Goal: Transaction & Acquisition: Purchase product/service

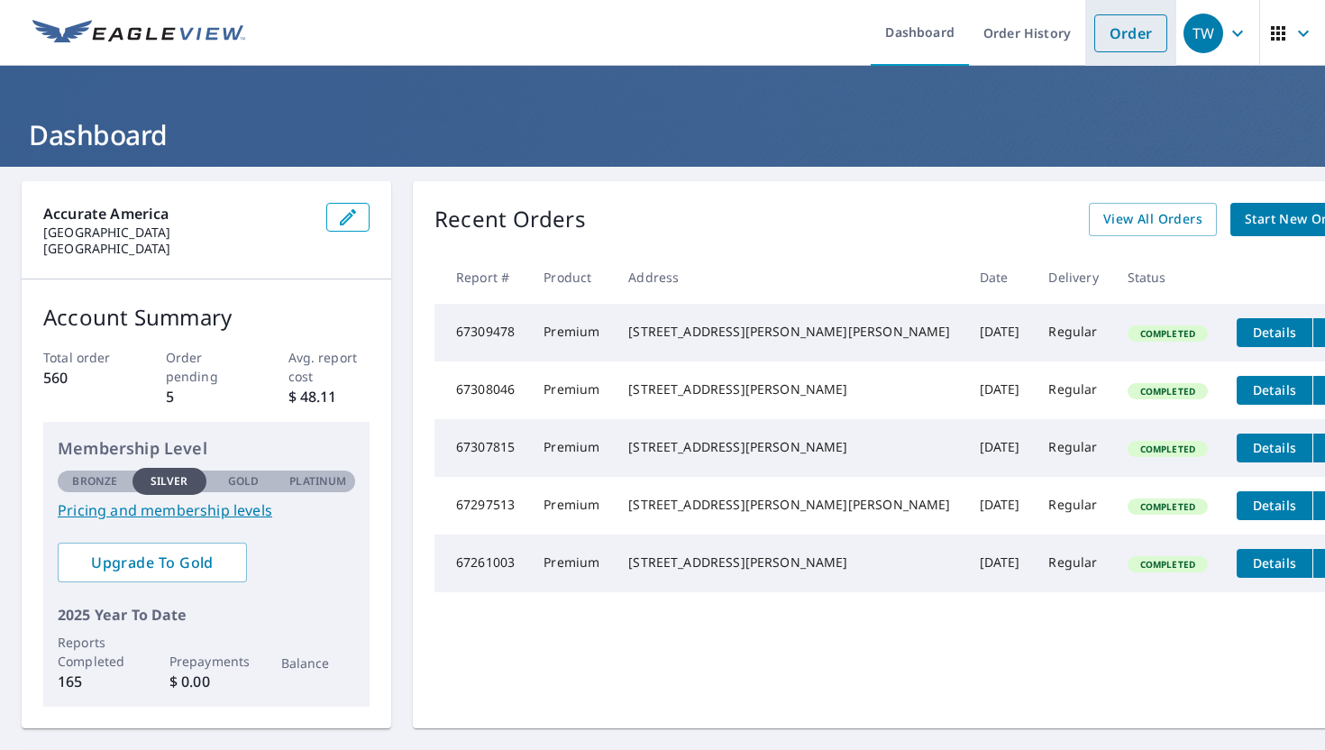
click at [1117, 21] on link "Order" at bounding box center [1130, 33] width 73 height 38
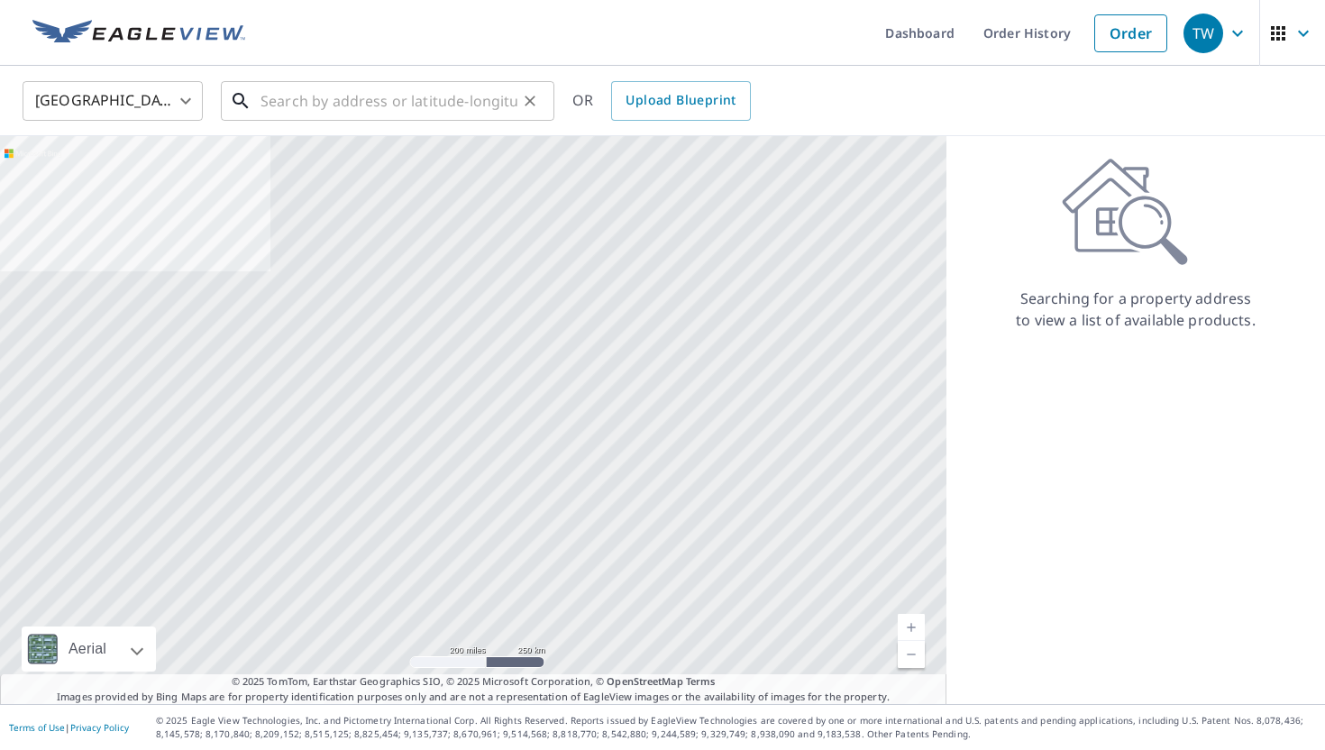
click at [405, 91] on input "text" at bounding box center [388, 101] width 257 height 50
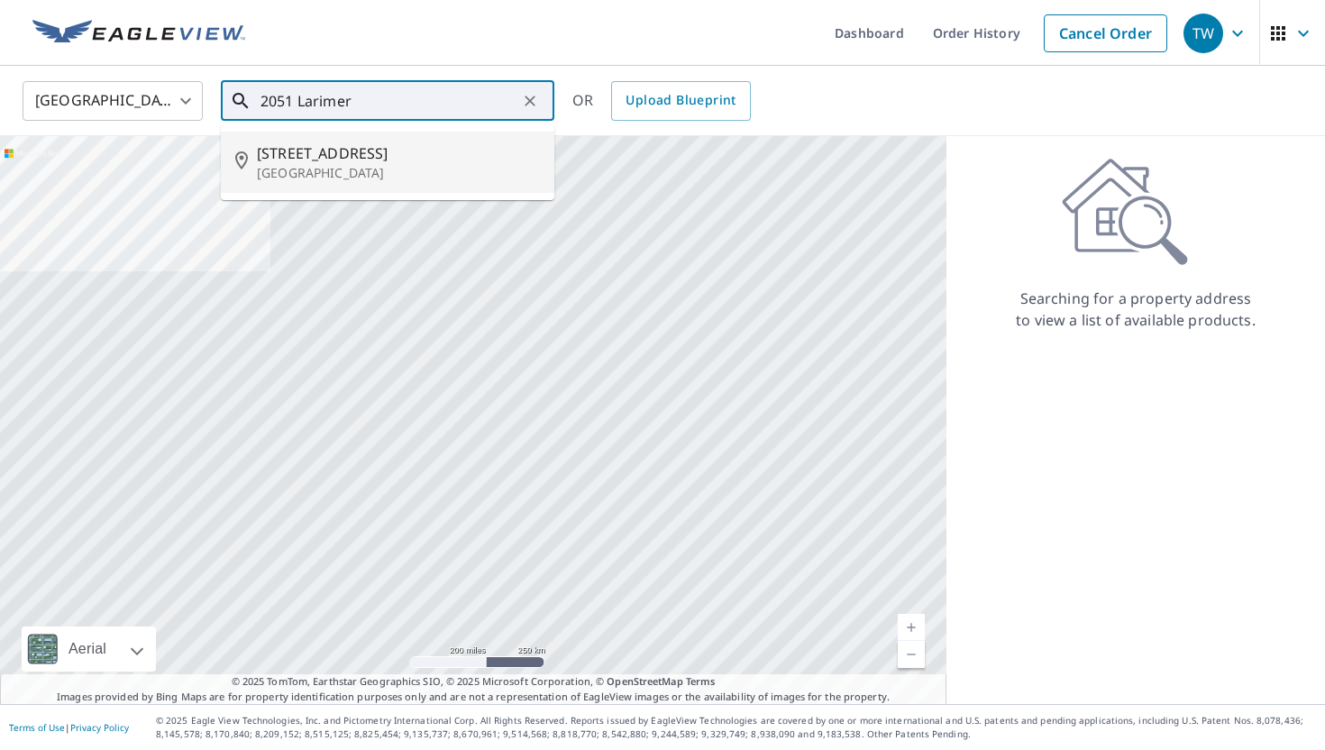
click at [291, 159] on span "[STREET_ADDRESS]" at bounding box center [398, 153] width 283 height 22
type input "[STREET_ADDRESS]"
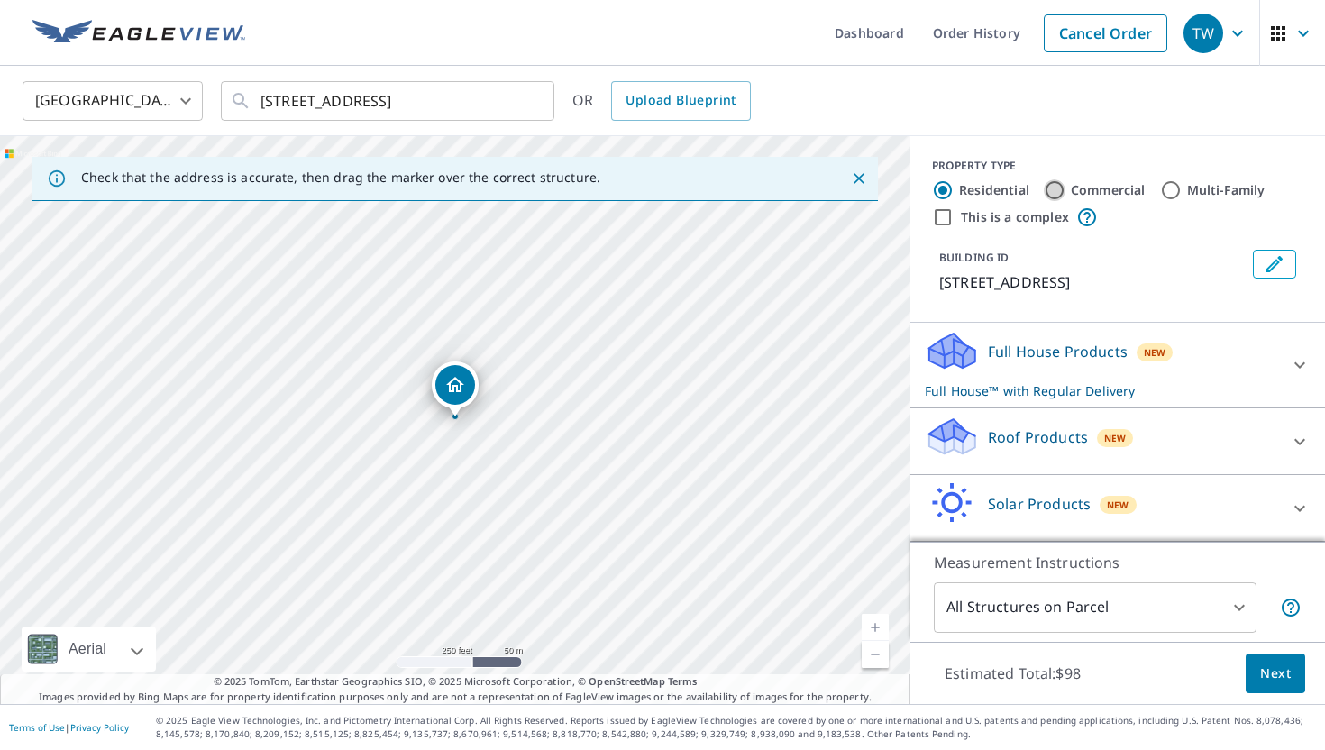
click at [1054, 189] on input "Commercial" at bounding box center [1054, 190] width 22 height 22
radio input "true"
type input "4"
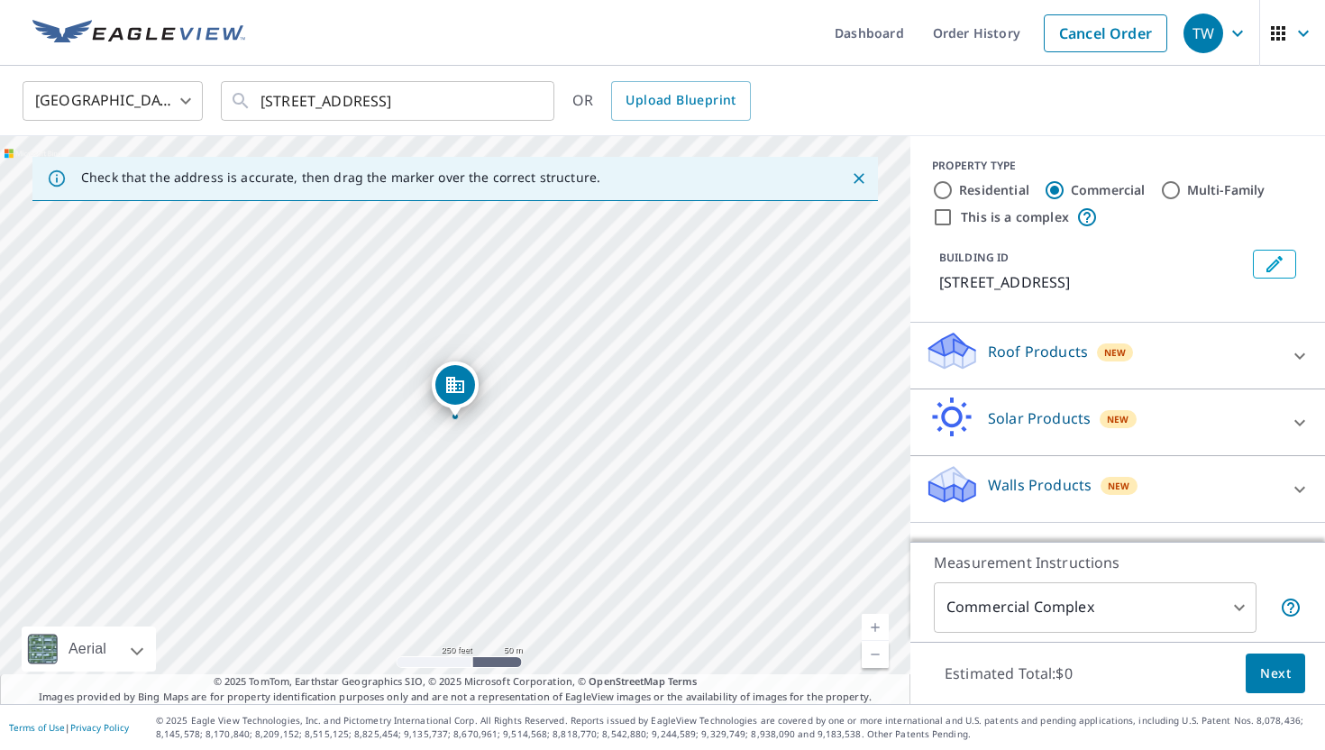
click at [868, 627] on link "Current Level 17, Zoom In" at bounding box center [874, 627] width 27 height 27
click at [868, 627] on link "Current Level 18, Zoom In" at bounding box center [874, 627] width 27 height 27
click at [868, 627] on link "Current Level 19, Zoom In" at bounding box center [874, 627] width 27 height 27
click at [868, 627] on link "Current Level 20, Zoom In Disabled" at bounding box center [874, 627] width 27 height 27
drag, startPoint x: 1283, startPoint y: 677, endPoint x: 1324, endPoint y: 370, distance: 309.0
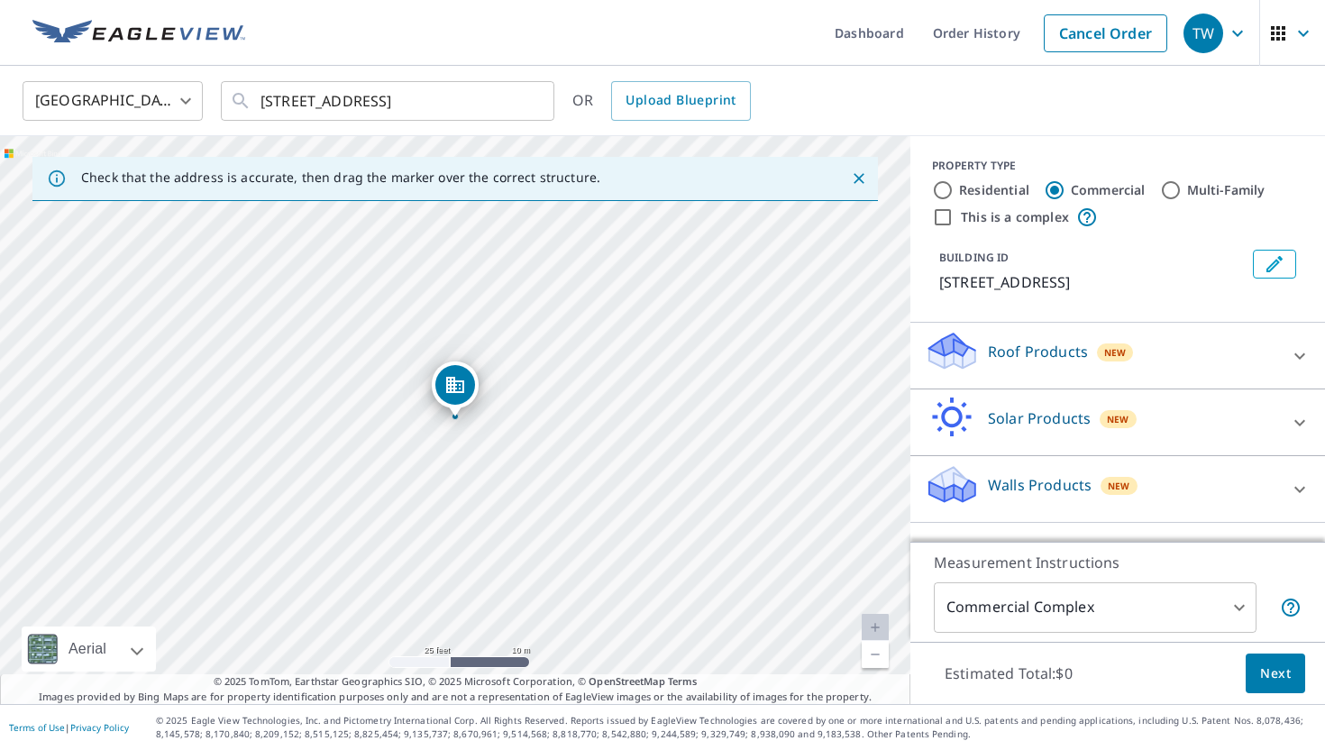
click at [1324, 370] on div "PROPERTY TYPE Residential Commercial Multi-Family This is a complex BUILDING ID…" at bounding box center [1117, 420] width 415 height 568
click at [1297, 361] on icon at bounding box center [1300, 356] width 22 height 22
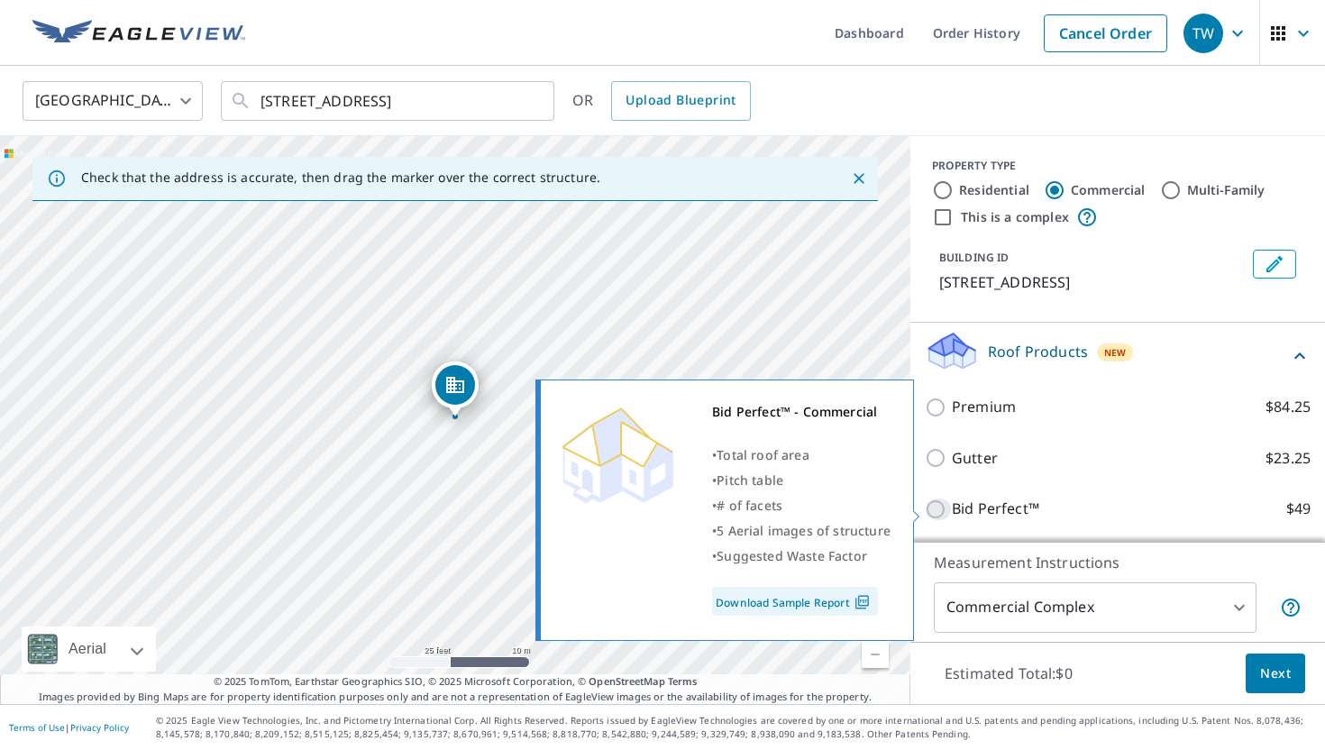
click at [938, 515] on input "Bid Perfect™ $49" at bounding box center [938, 509] width 27 height 22
checkbox input "true"
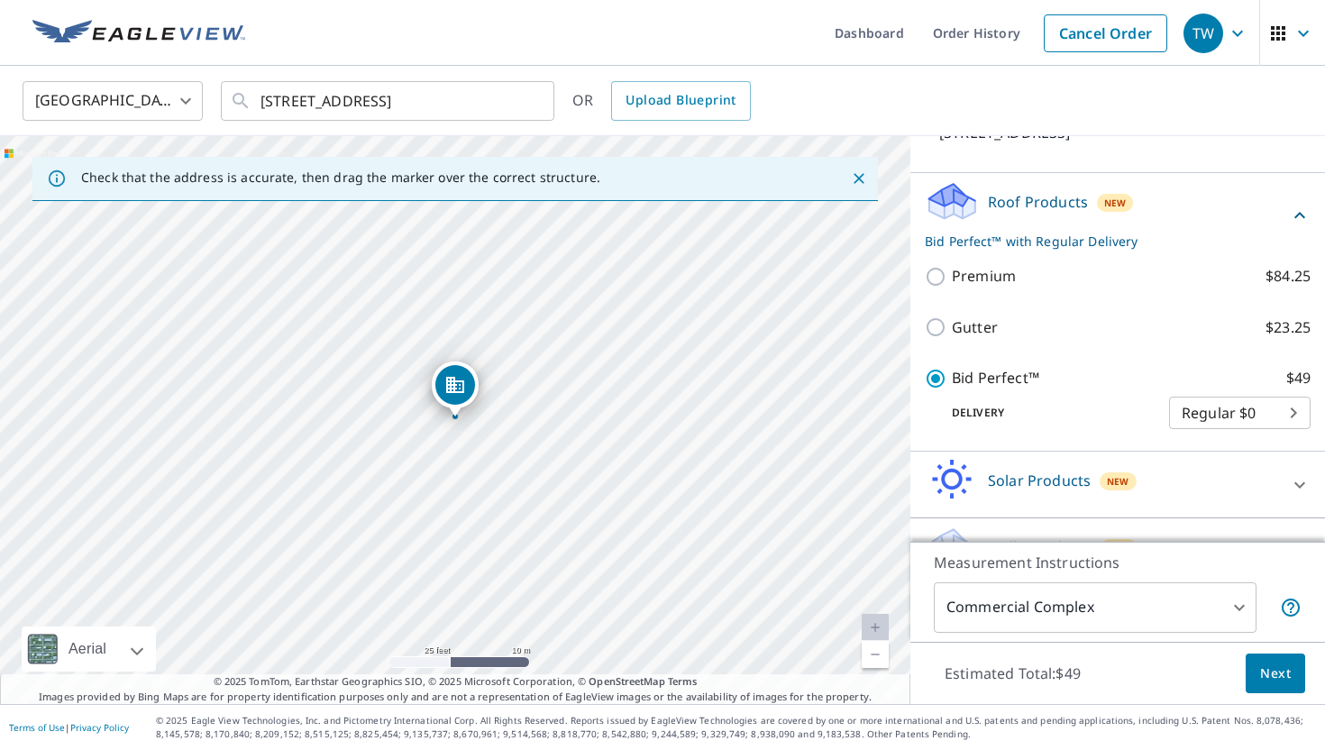
scroll to position [148, 0]
click at [1271, 662] on span "Next" at bounding box center [1275, 673] width 31 height 23
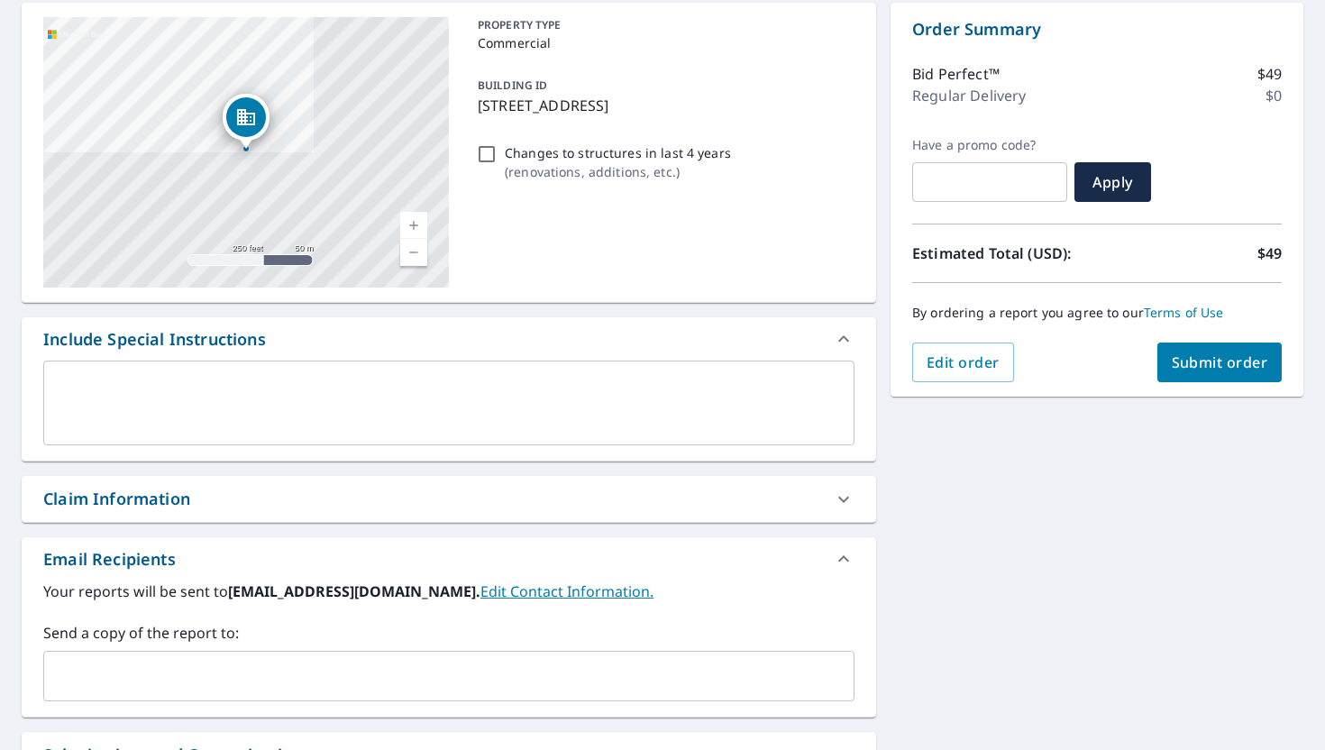
scroll to position [221, 0]
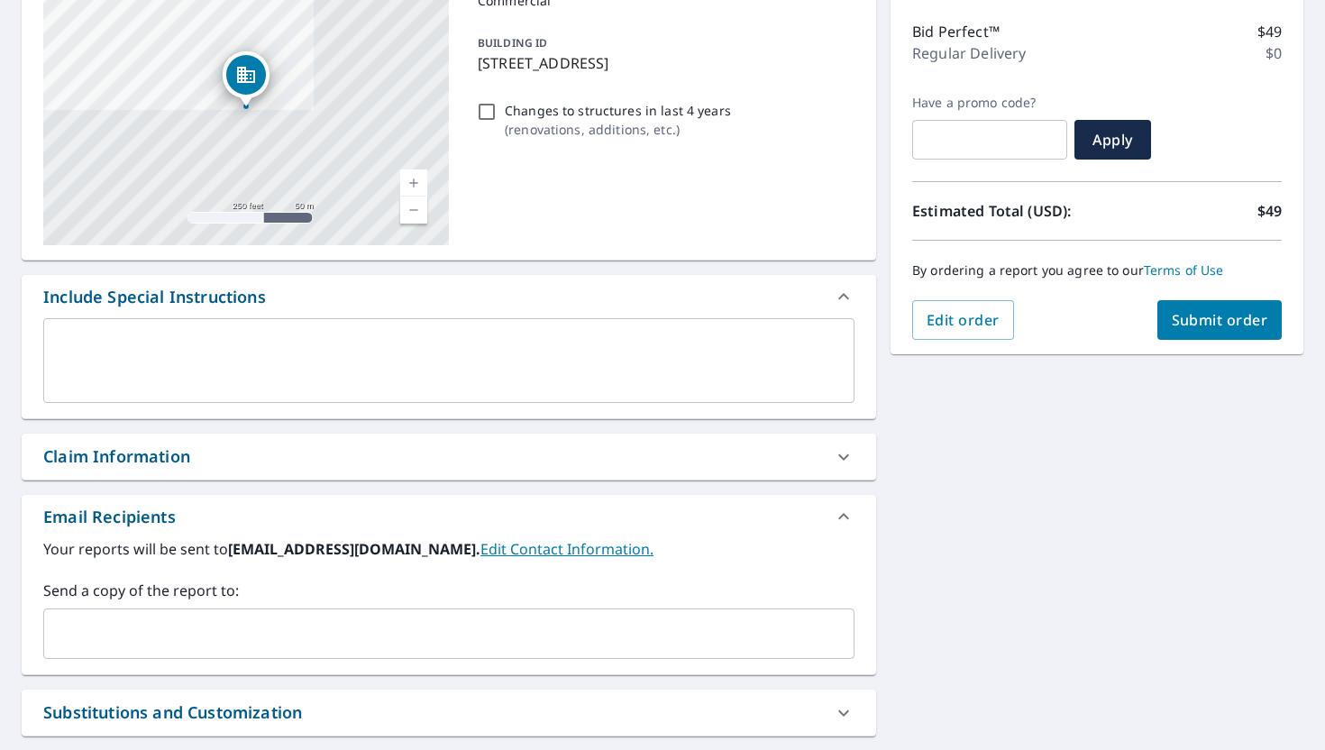
click at [211, 617] on input "text" at bounding box center [435, 633] width 768 height 34
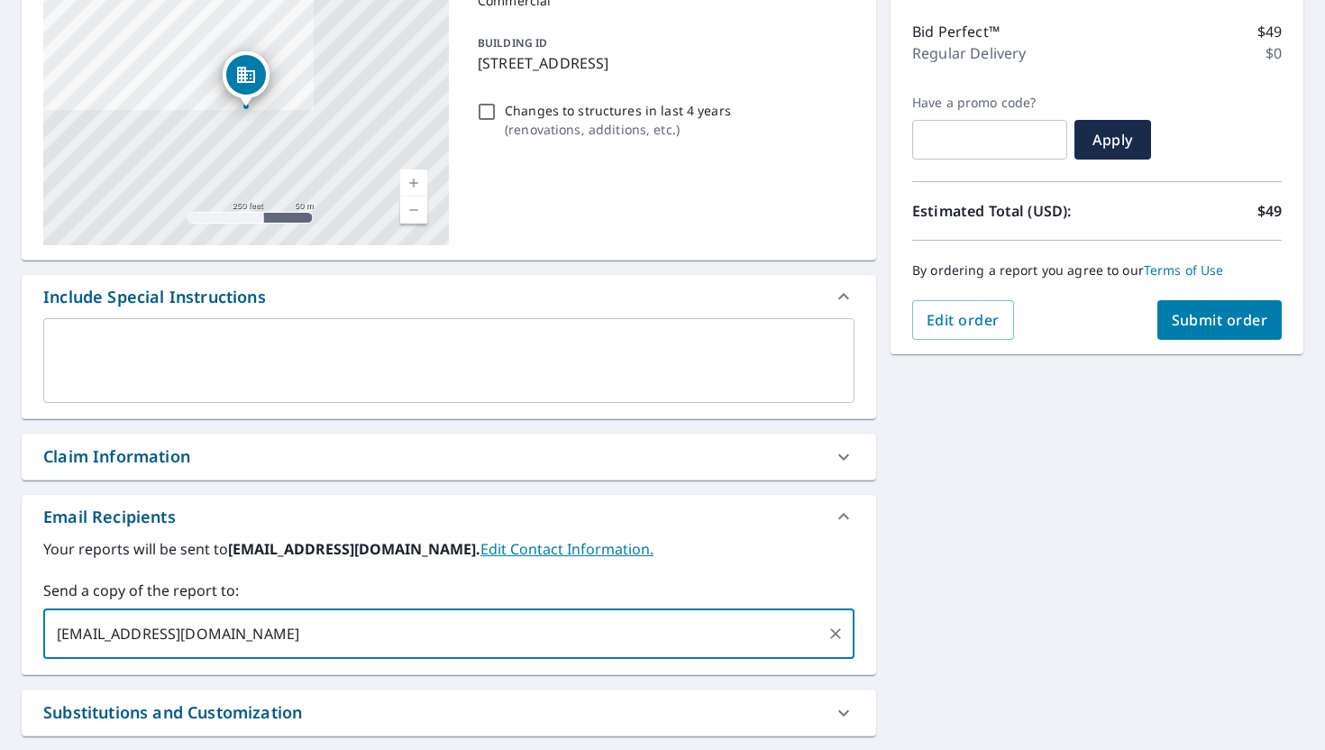
type input "[EMAIL_ADDRESS][DOMAIN_NAME]"
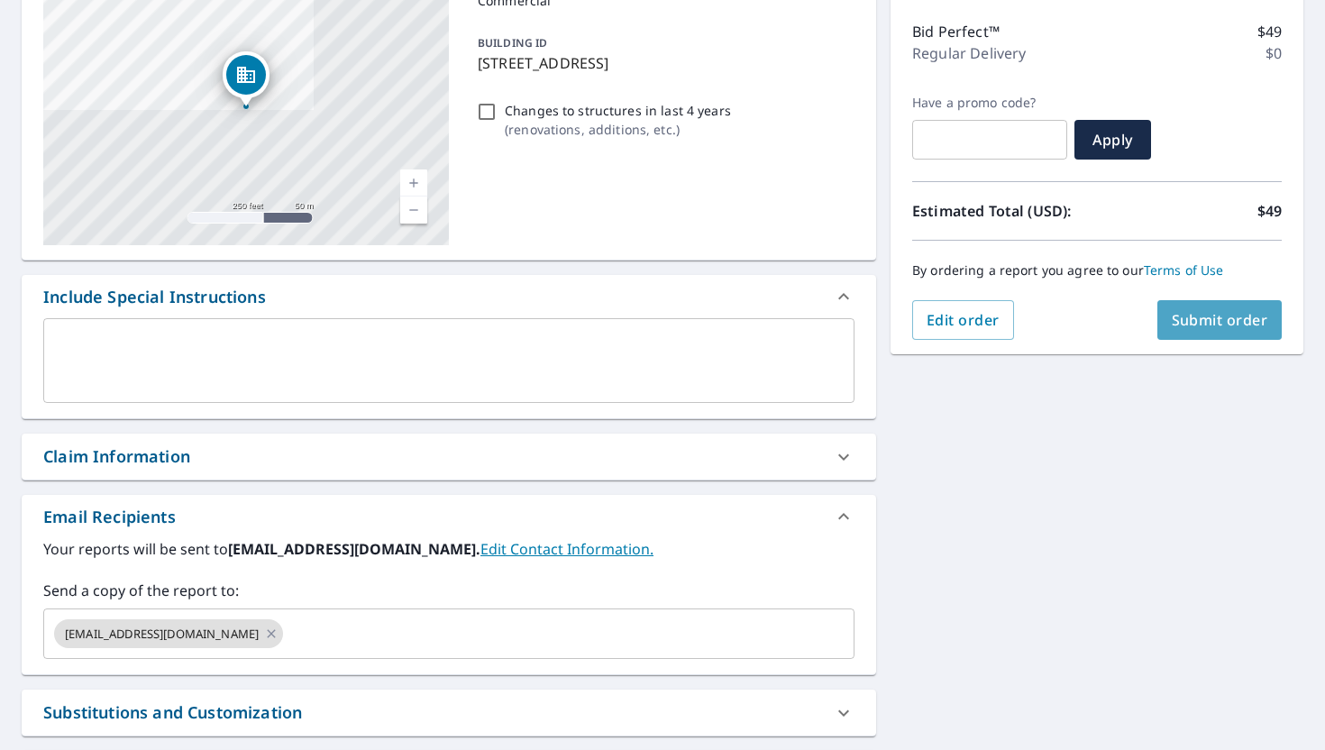
click at [1220, 331] on button "Submit order" at bounding box center [1219, 320] width 125 height 40
checkbox input "true"
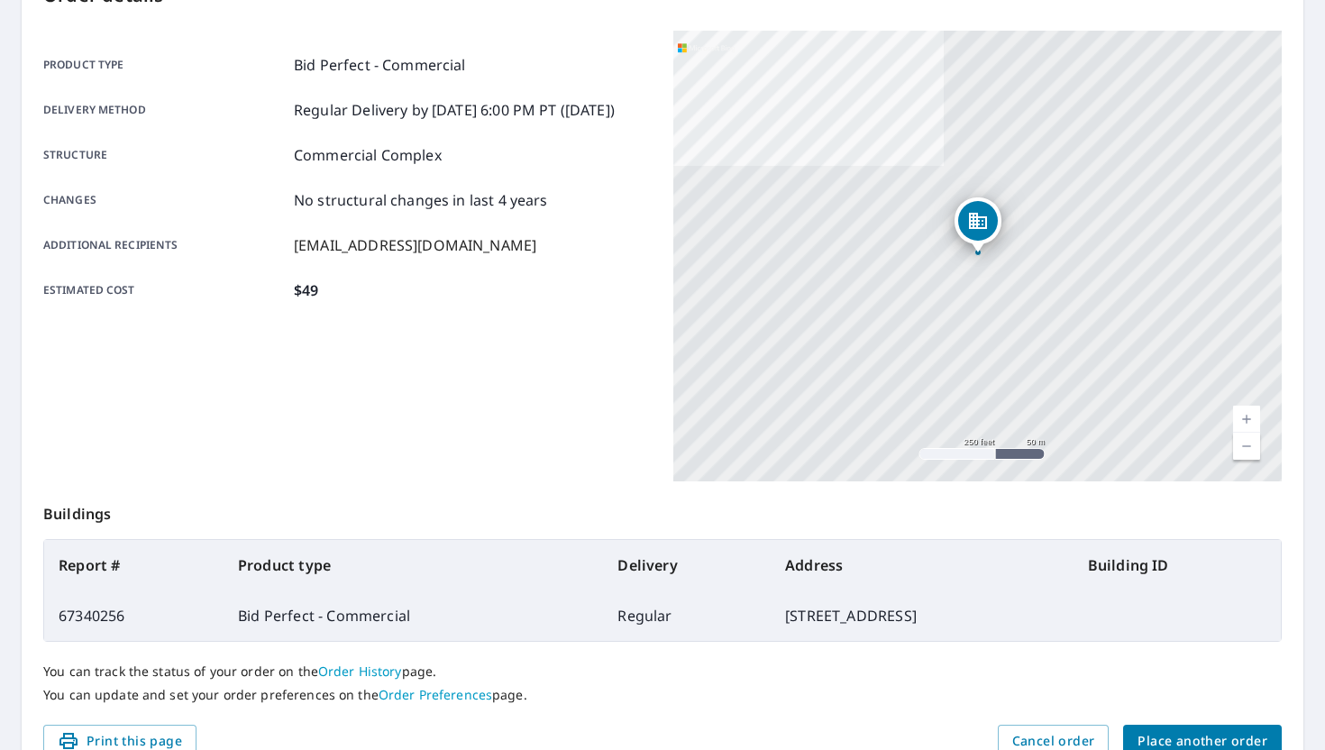
scroll to position [310, 0]
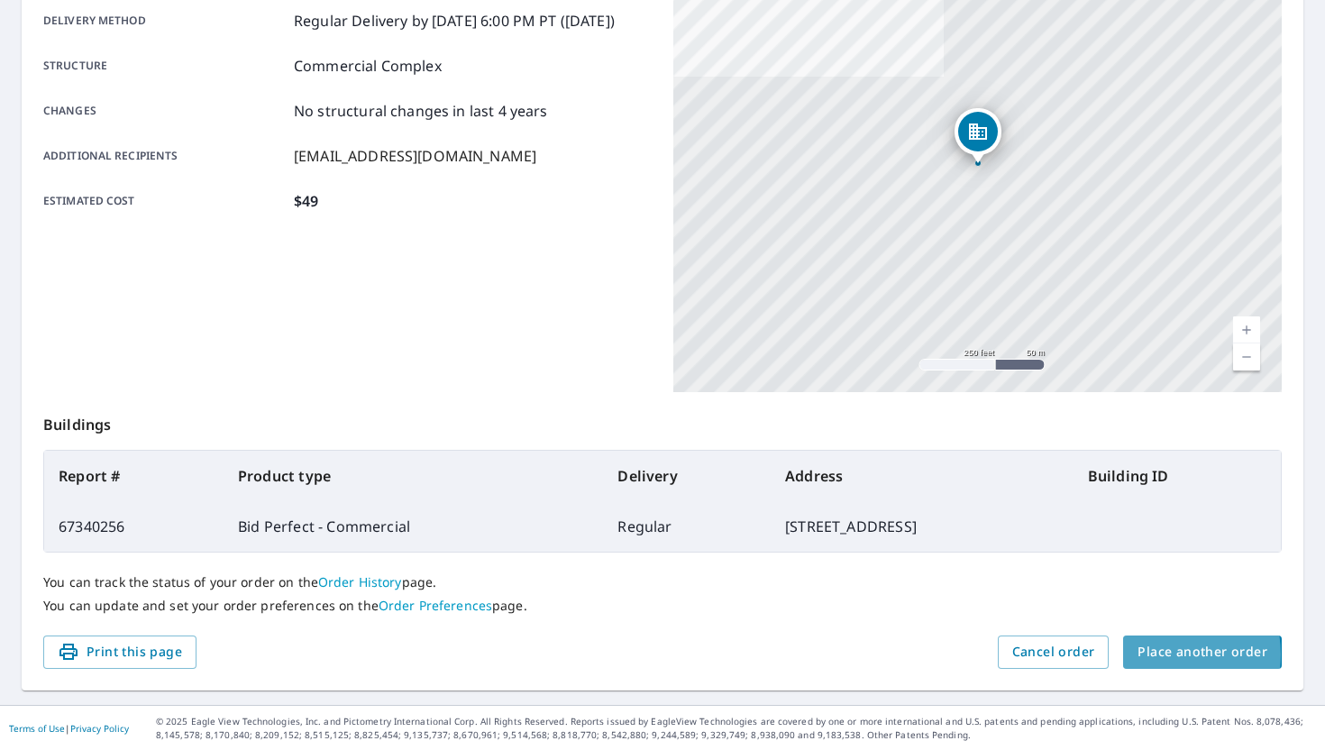
click at [1166, 653] on span "Place another order" at bounding box center [1202, 652] width 130 height 23
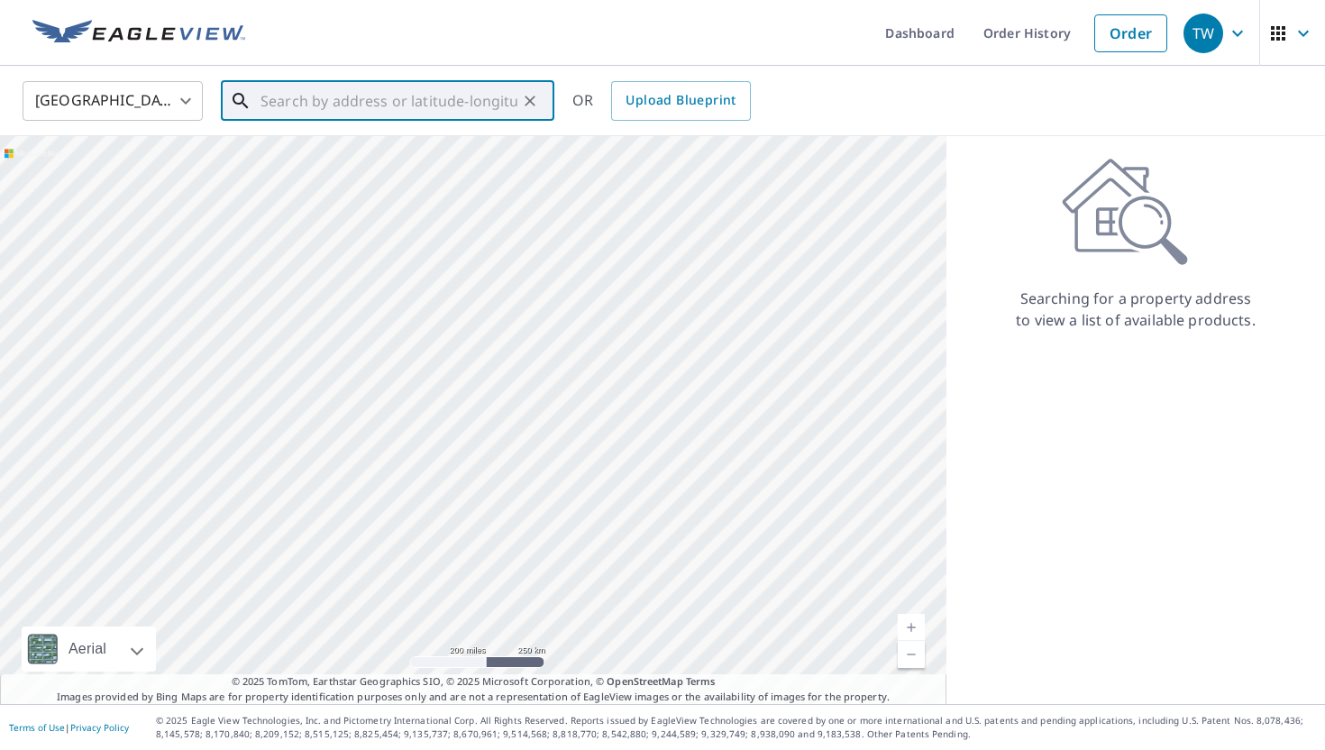
click at [338, 97] on input "text" at bounding box center [388, 101] width 257 height 50
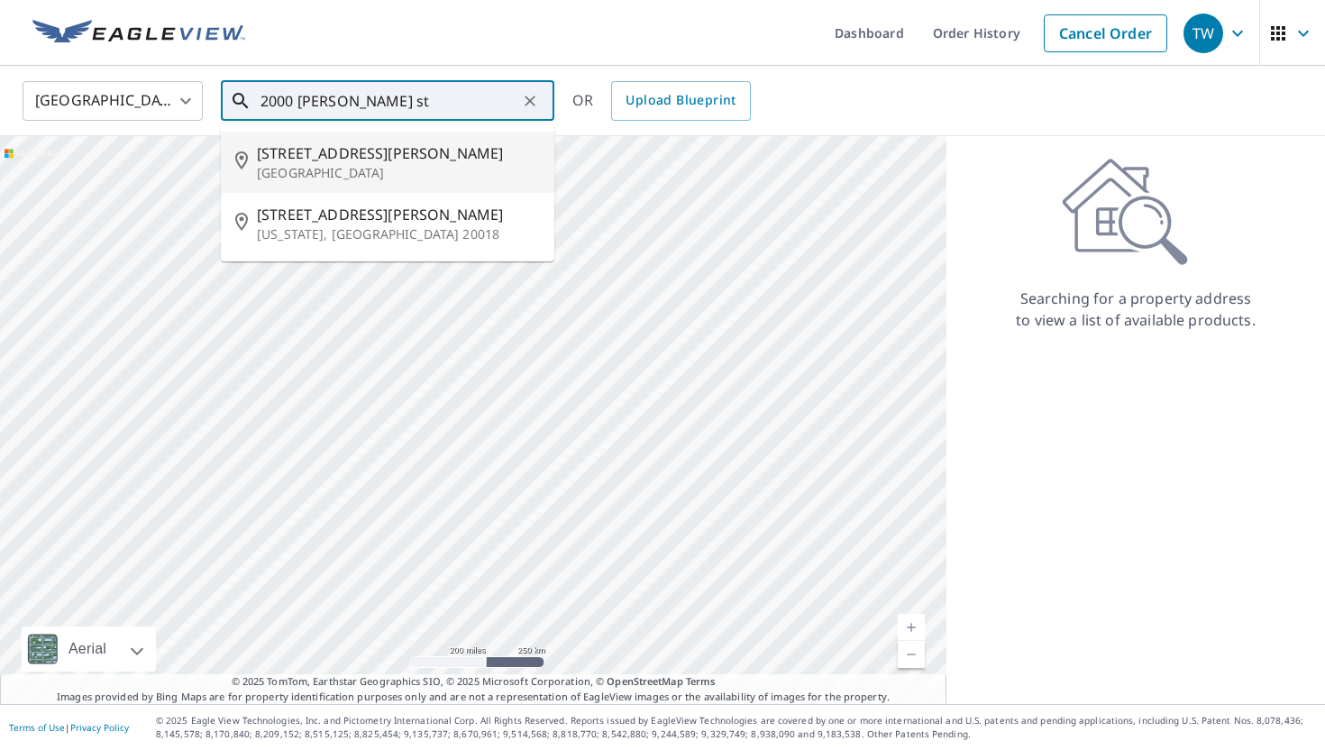
click at [291, 182] on li "[STREET_ADDRESS][PERSON_NAME]" at bounding box center [387, 162] width 333 height 61
type input "[STREET_ADDRESS][PERSON_NAME]"
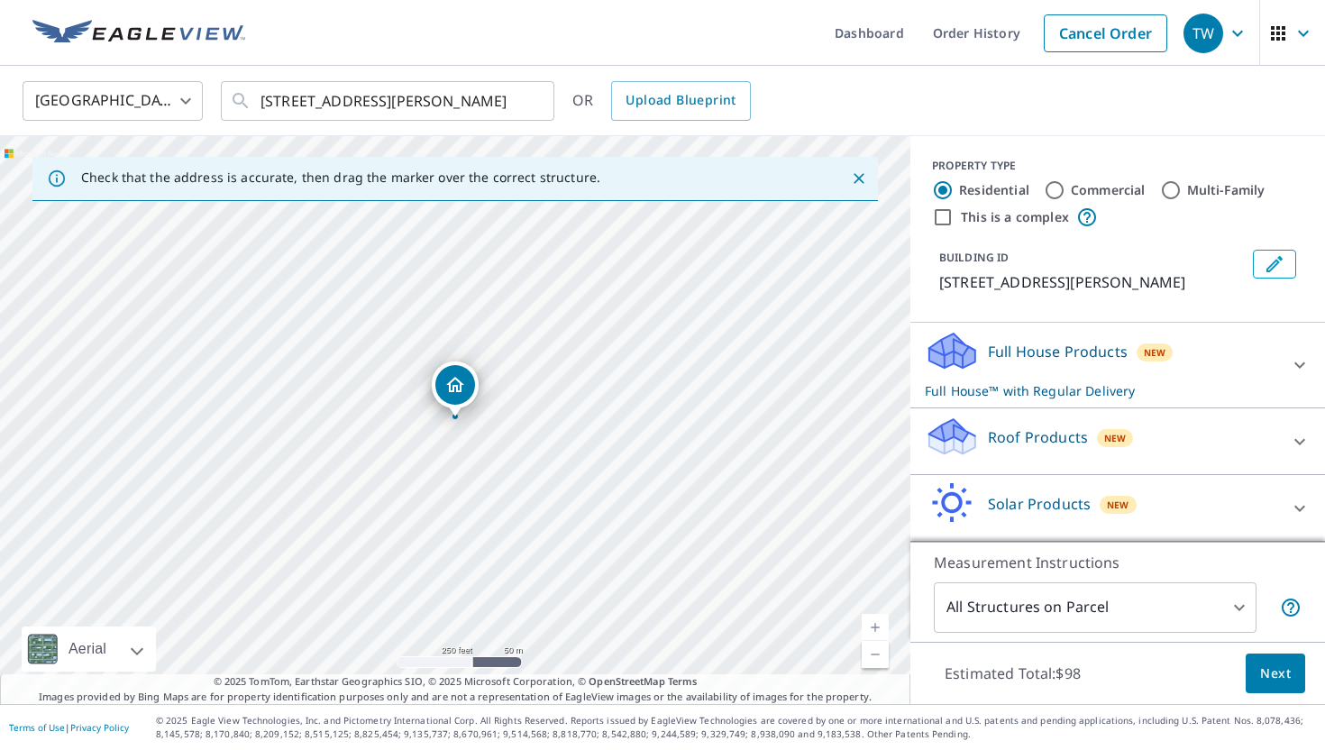
click at [873, 615] on link "Current Level 17, Zoom In" at bounding box center [874, 627] width 27 height 27
click at [873, 615] on link "Current Level 18, Zoom In" at bounding box center [874, 627] width 27 height 27
click at [873, 615] on link "Current Level 19, Zoom In" at bounding box center [874, 627] width 27 height 27
click at [1081, 441] on p "Roof Products" at bounding box center [1038, 437] width 100 height 22
click at [1056, 195] on input "Commercial" at bounding box center [1054, 190] width 22 height 22
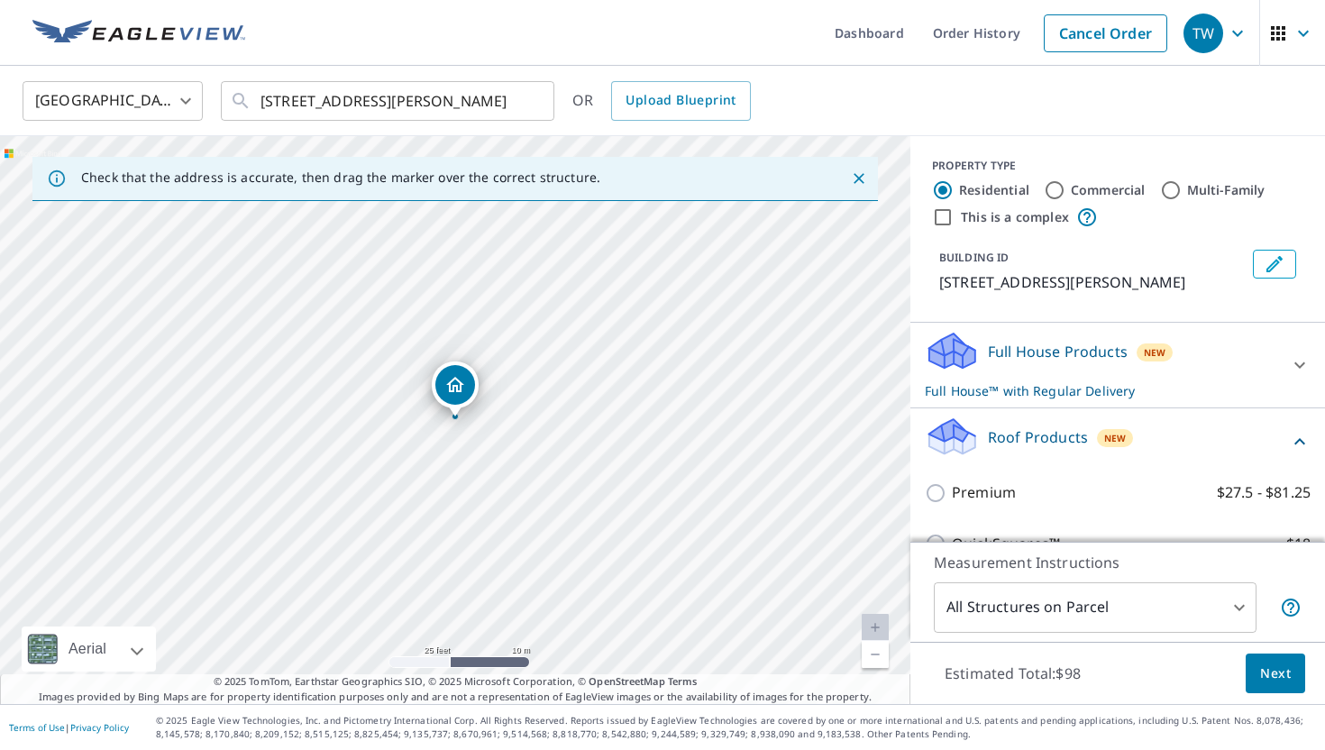
radio input "true"
type input "4"
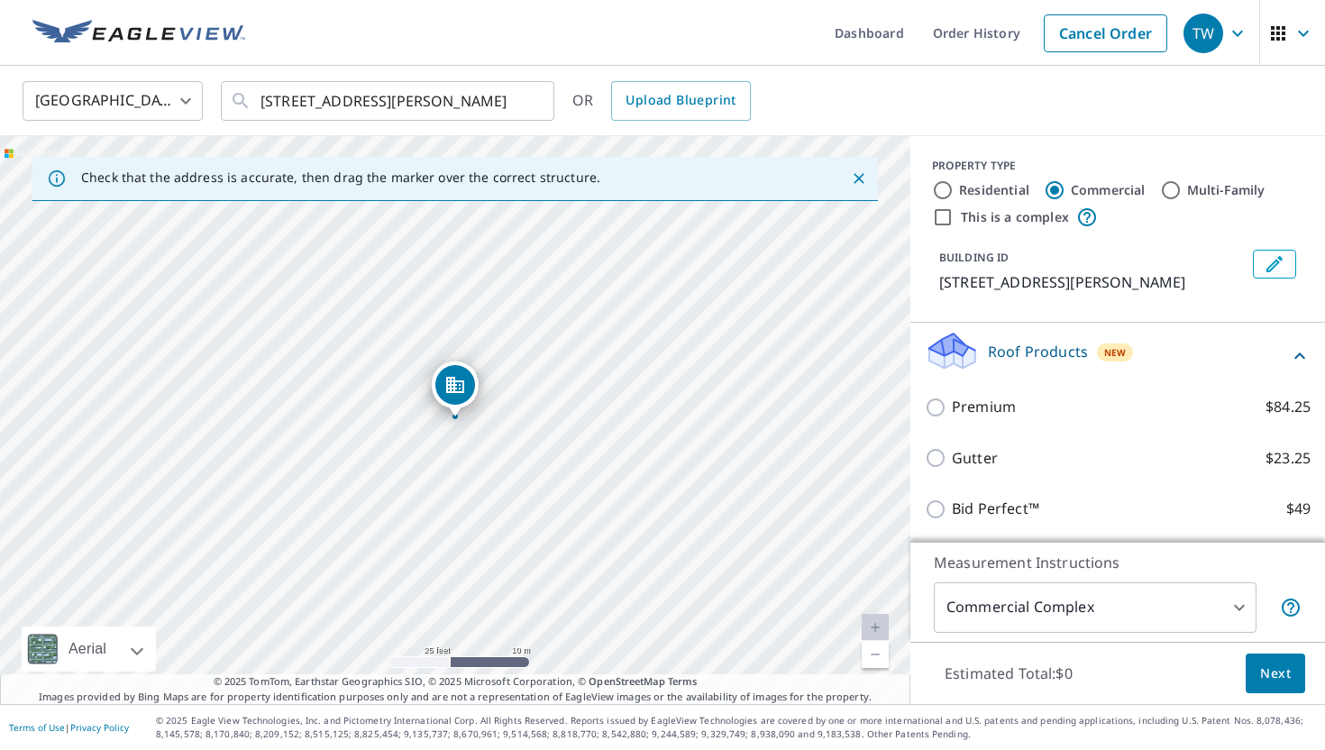
scroll to position [136, 0]
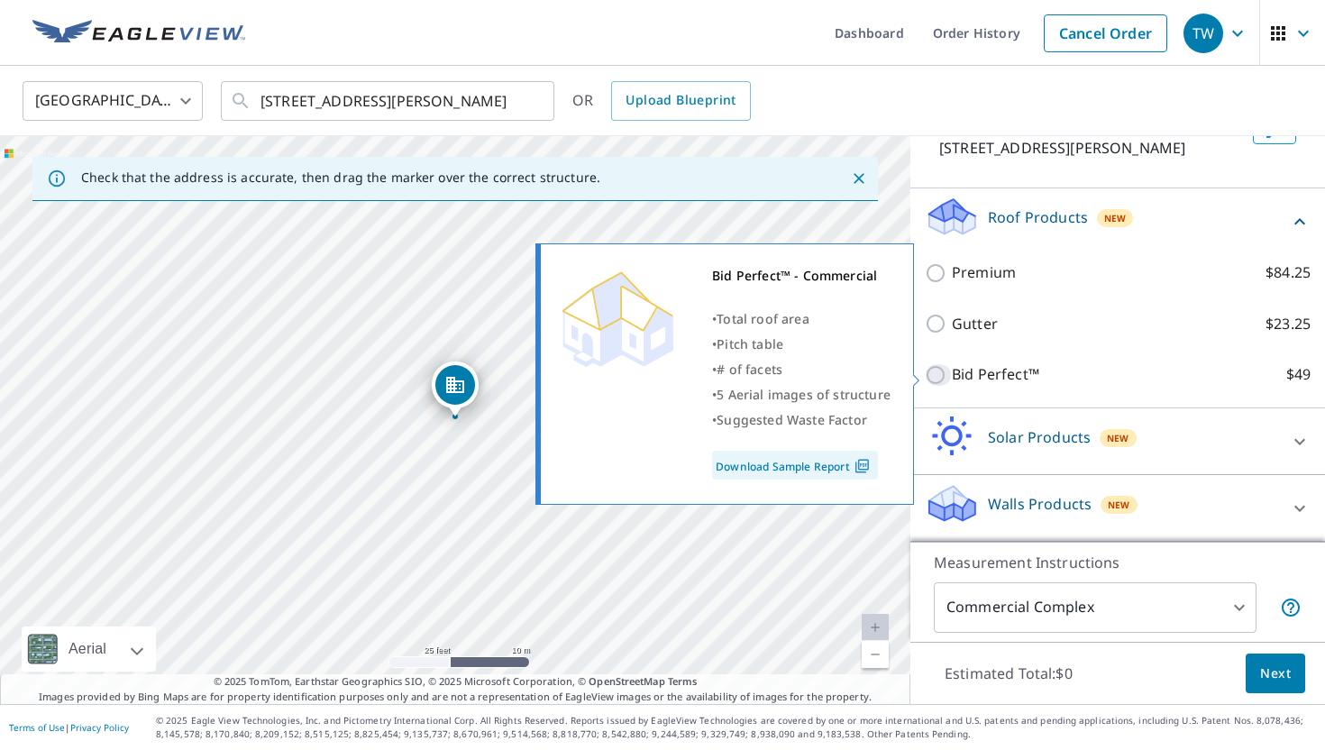
click at [935, 377] on input "Bid Perfect™ $49" at bounding box center [938, 375] width 27 height 22
checkbox input "true"
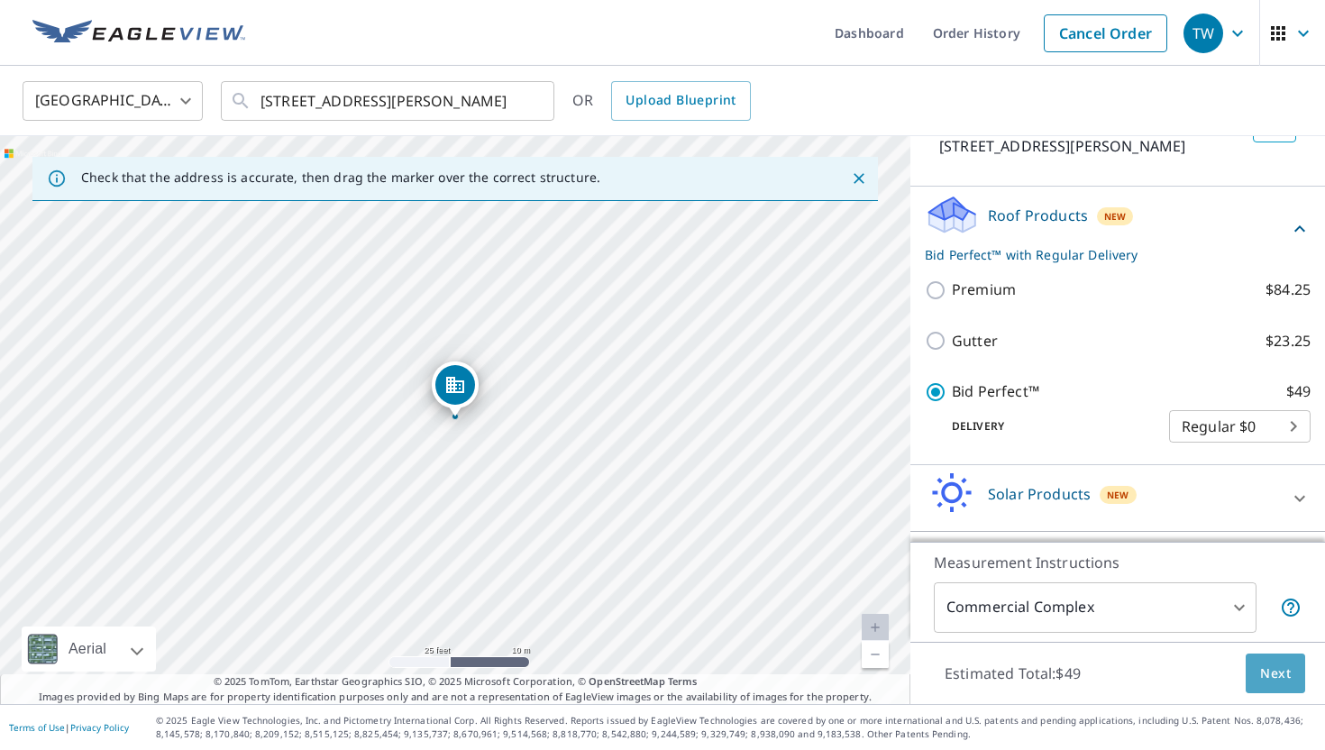
click at [1287, 678] on span "Next" at bounding box center [1275, 673] width 31 height 23
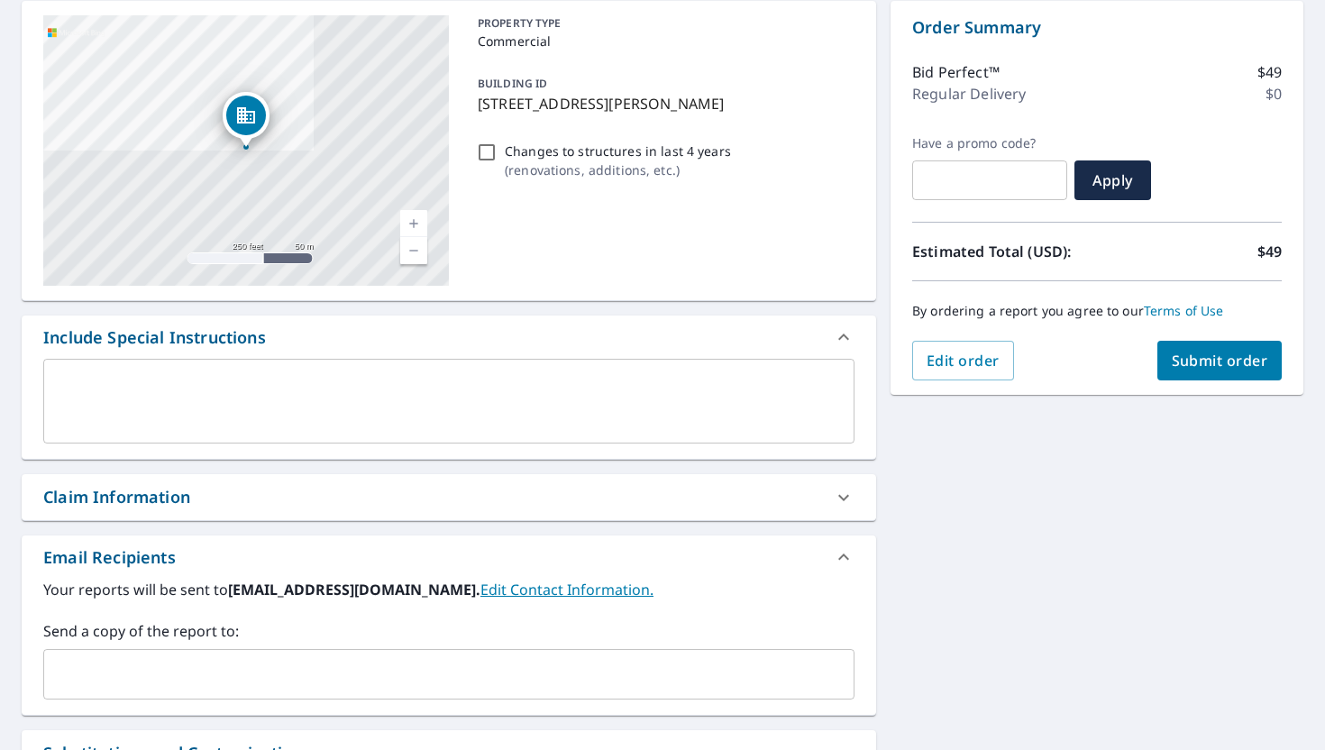
scroll to position [273, 0]
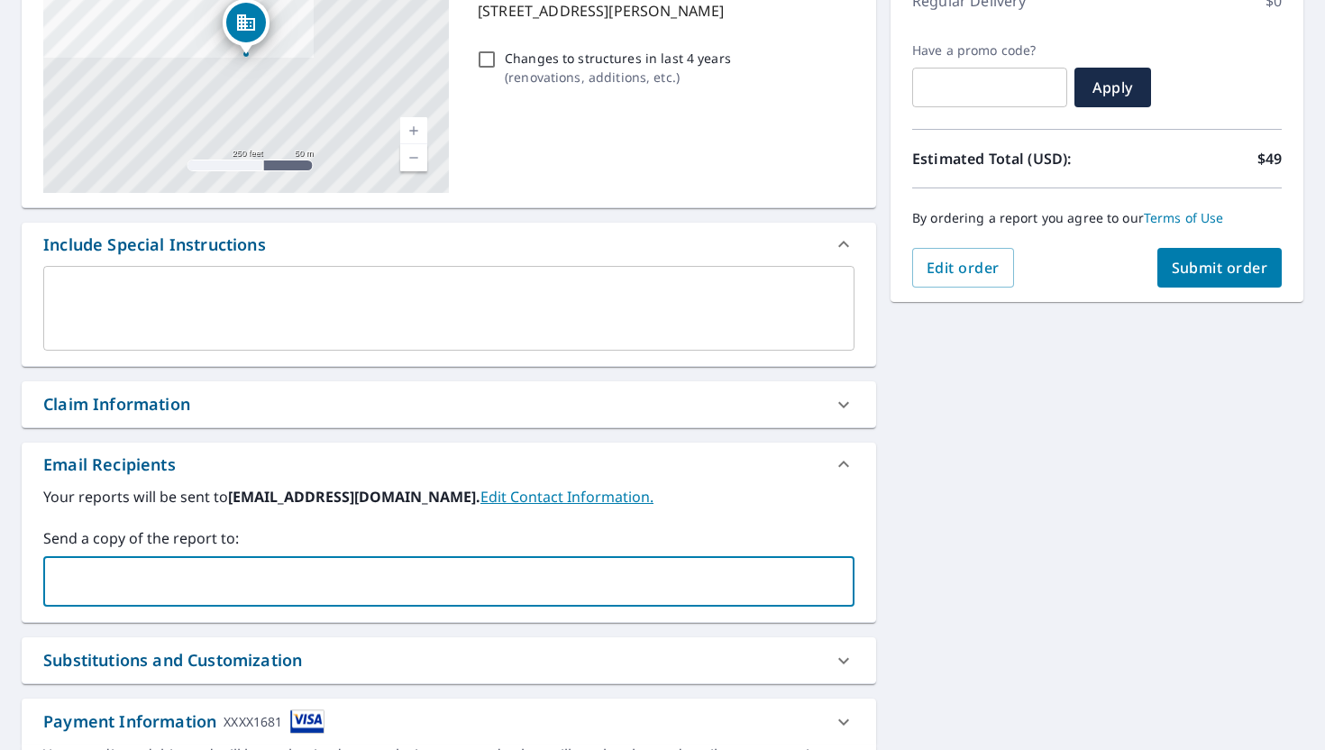
click at [370, 572] on input "text" at bounding box center [435, 581] width 768 height 34
type input "[EMAIL_ADDRESS][DOMAIN_NAME]"
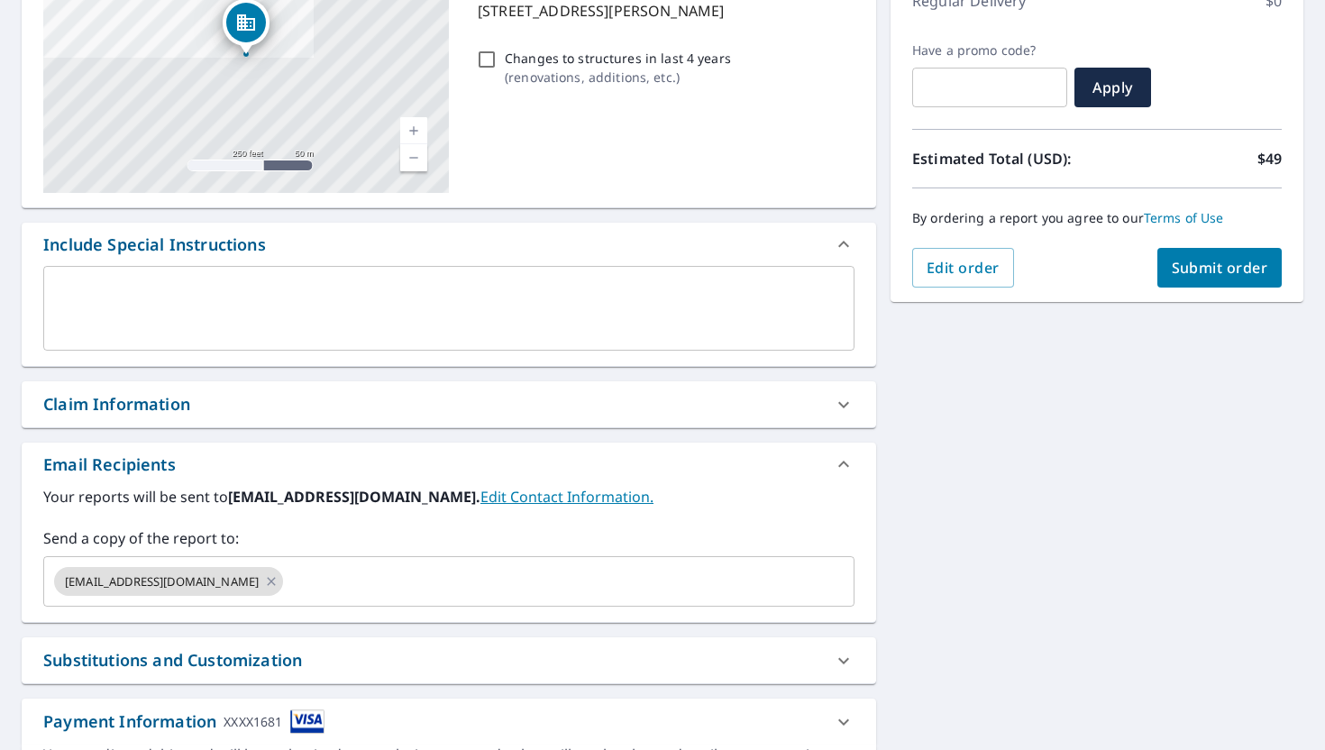
click at [961, 460] on div "[STREET_ADDRESS][PERSON_NAME] A standard road map Aerial A detailed look from a…" at bounding box center [662, 355] width 1325 height 922
click at [1194, 272] on span "Submit order" at bounding box center [1219, 268] width 96 height 20
checkbox input "true"
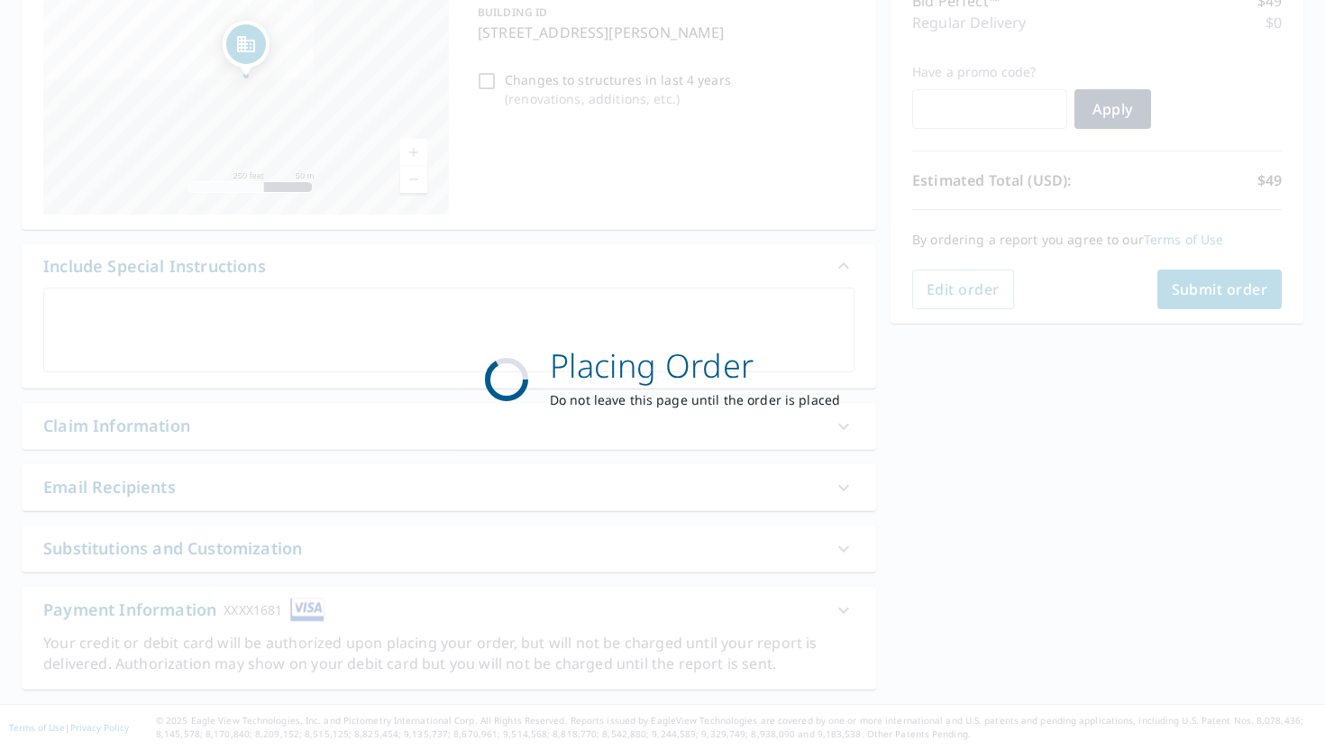
scroll to position [251, 0]
